Goal: Check status

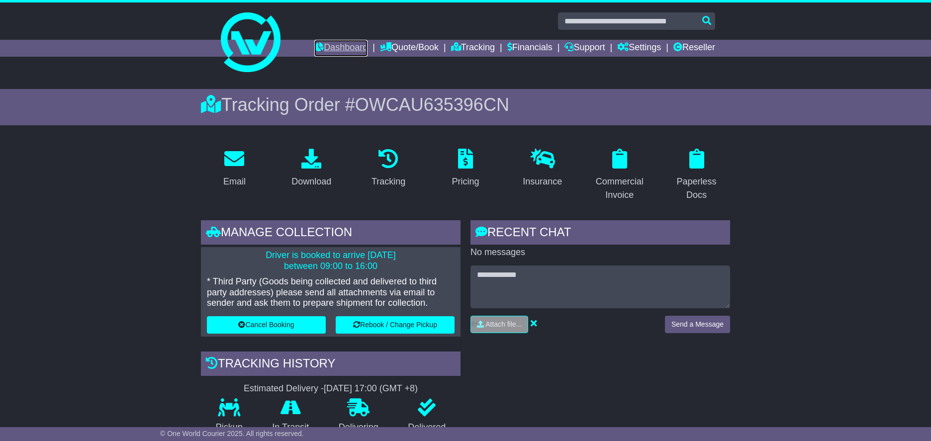
click at [324, 48] on link "Dashboard" at bounding box center [340, 48] width 53 height 17
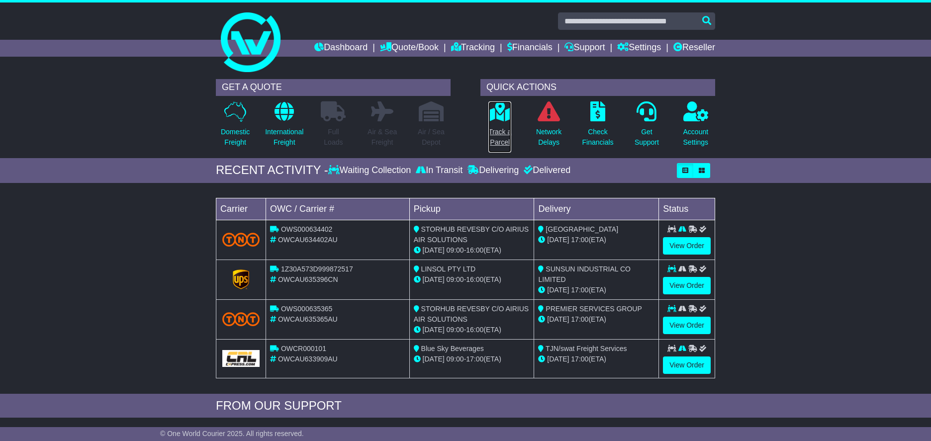
click at [510, 131] on p "Track a Parcel" at bounding box center [499, 137] width 23 height 21
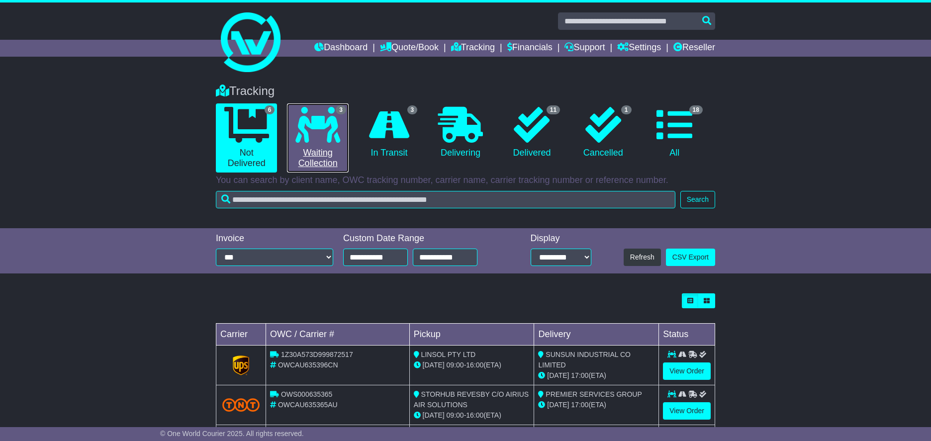
click at [313, 141] on icon at bounding box center [317, 125] width 45 height 36
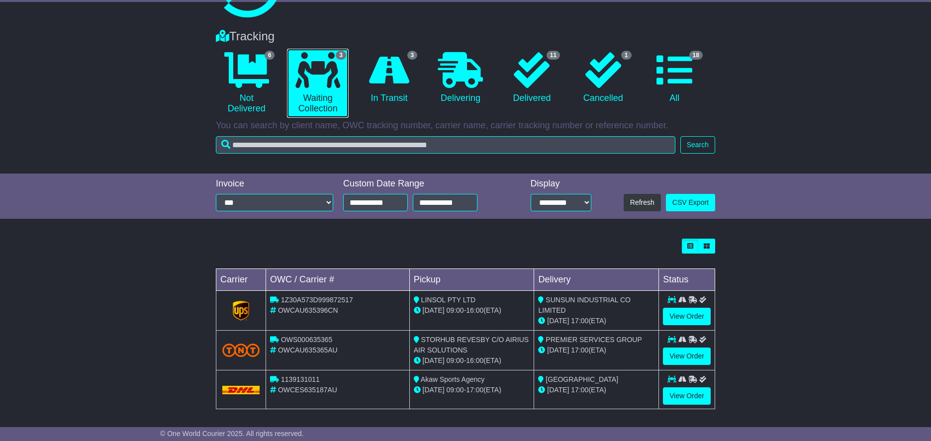
scroll to position [58, 0]
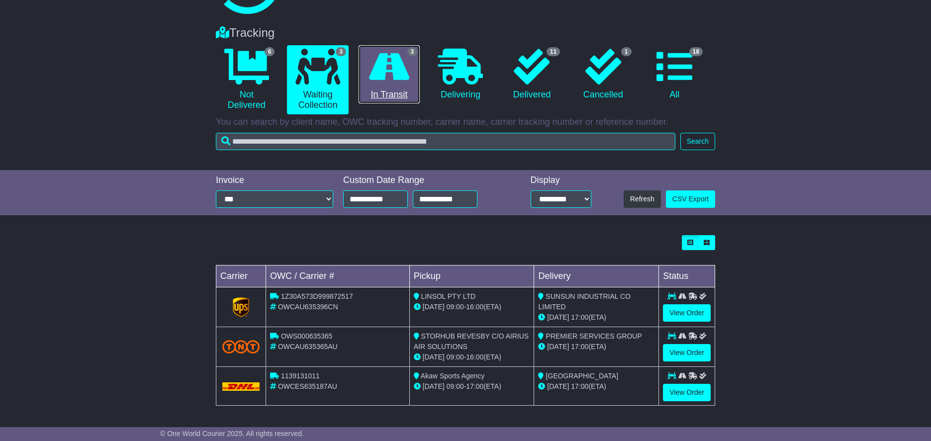
click at [384, 88] on link "3 In Transit" at bounding box center [388, 74] width 61 height 59
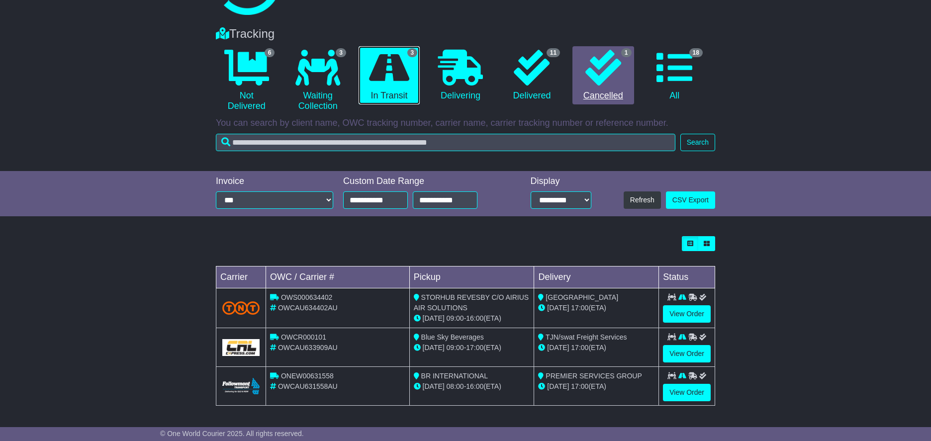
scroll to position [0, 0]
